Goal: Navigation & Orientation: Go to known website

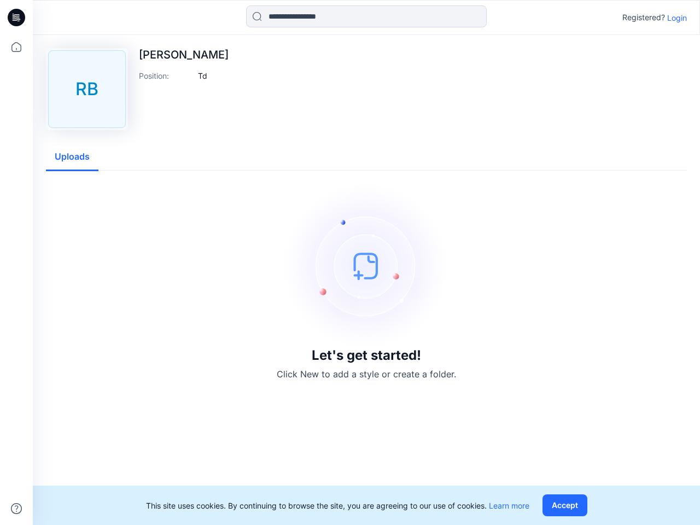
click at [350, 263] on img at bounding box center [366, 266] width 164 height 164
click at [17, 18] on icon at bounding box center [18, 18] width 4 height 1
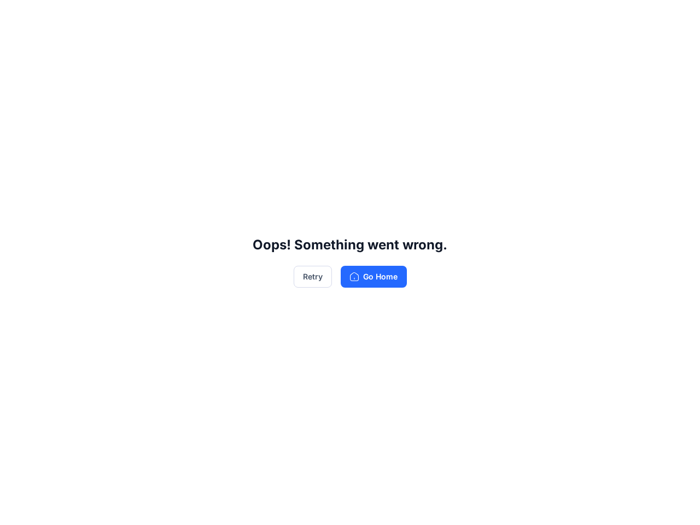
click at [16, 509] on div "Oops! Something went wrong. Retry Go Home" at bounding box center [350, 262] width 700 height 525
click at [367, 16] on div "Oops! Something went wrong. Retry Go Home" at bounding box center [350, 262] width 700 height 525
click at [677, 18] on div "Oops! Something went wrong. Retry Go Home" at bounding box center [350, 262] width 700 height 525
click at [202, 75] on div "Oops! Something went wrong. Retry Go Home" at bounding box center [350, 262] width 700 height 525
click at [72, 157] on div "Oops! Something went wrong. Retry Go Home" at bounding box center [350, 262] width 700 height 525
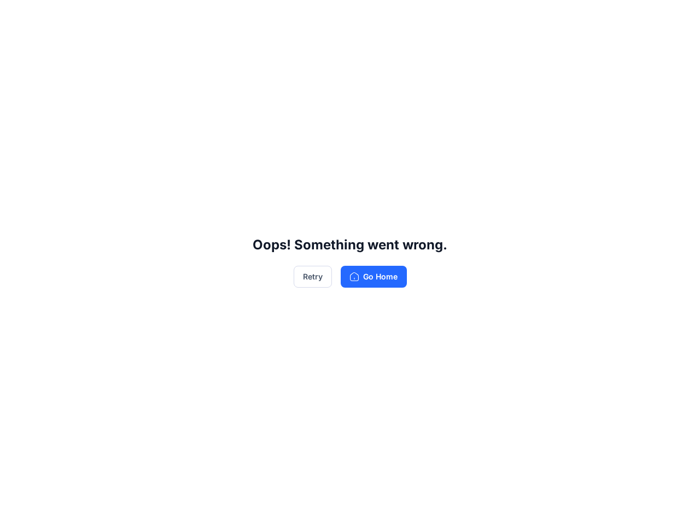
click at [567, 505] on div "Oops! Something went wrong. Retry Go Home" at bounding box center [350, 262] width 700 height 525
